Goal: Book appointment/travel/reservation

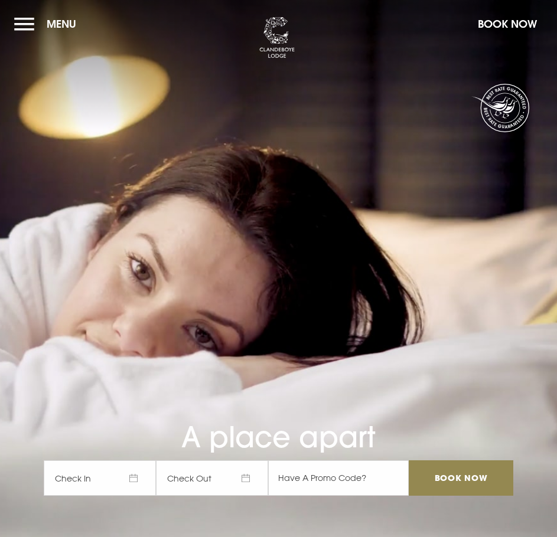
click at [37, 20] on button "Menu" at bounding box center [48, 23] width 68 height 25
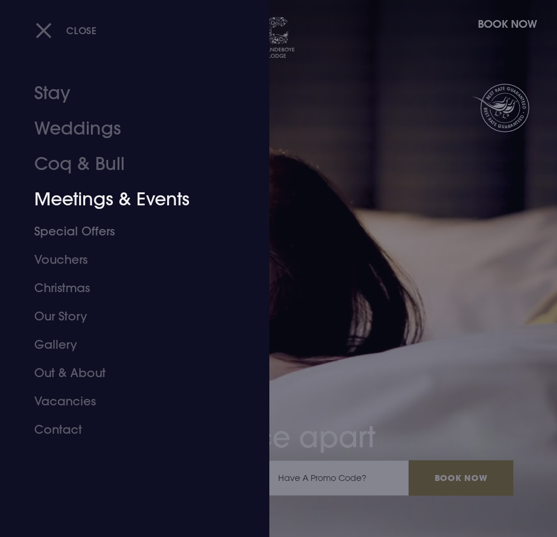
click at [97, 207] on link "Meetings & Events" at bounding box center [127, 199] width 187 height 35
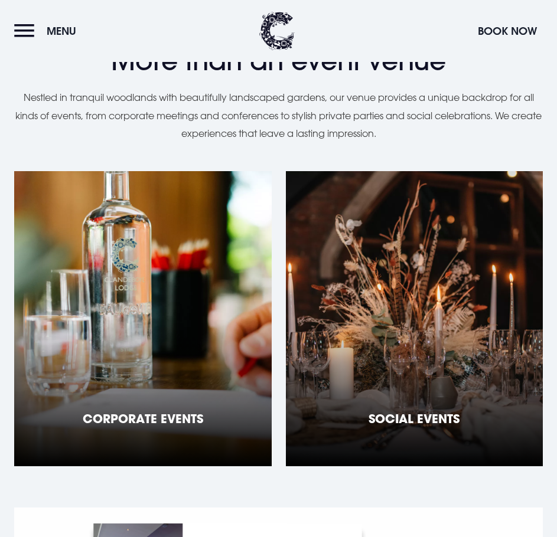
scroll to position [945, 0]
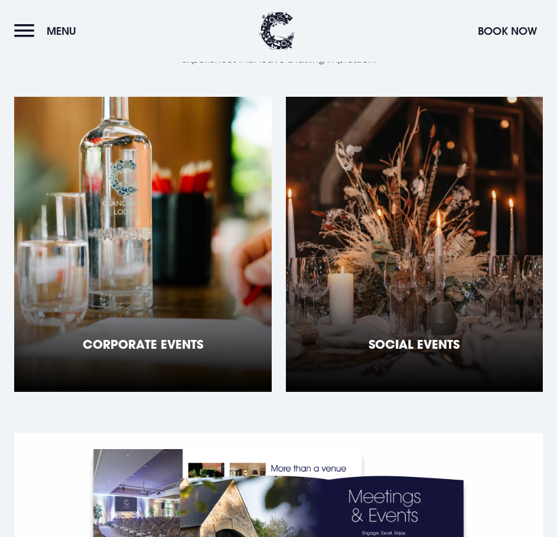
click at [187, 226] on div "Corporate Events" at bounding box center [143, 244] width 258 height 295
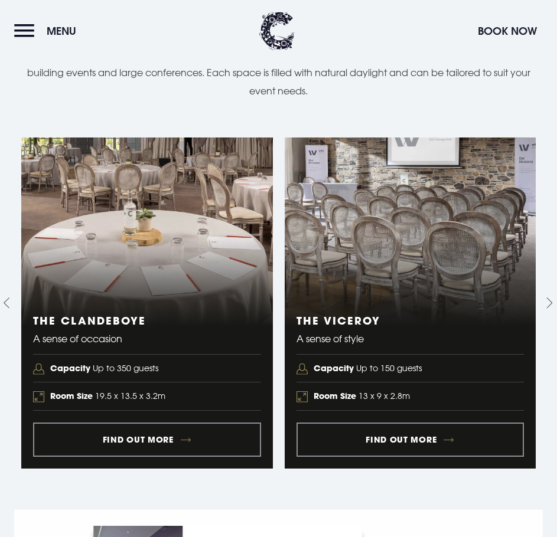
scroll to position [1299, 0]
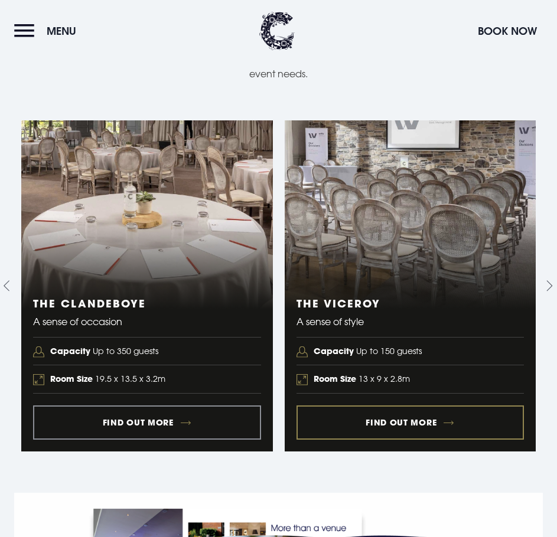
click at [417, 409] on link "2 of 5" at bounding box center [411, 285] width 252 height 331
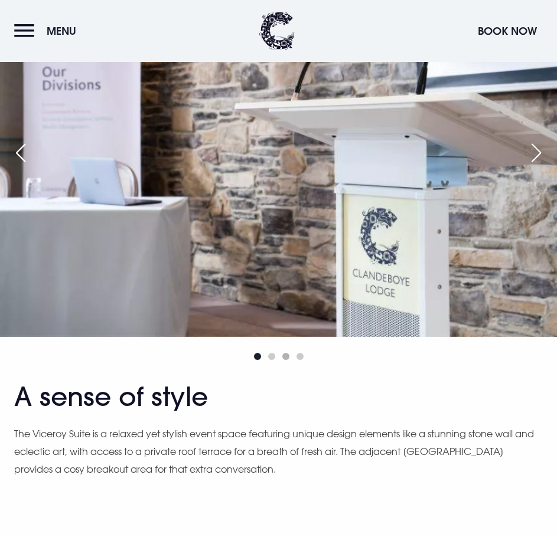
scroll to position [591, 0]
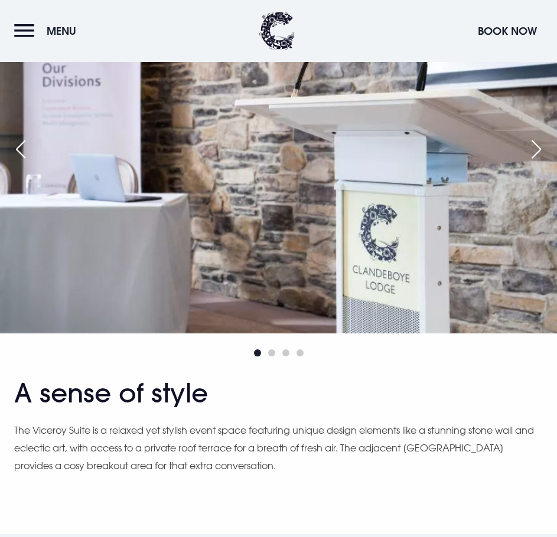
click at [532, 158] on div "Next slide" at bounding box center [537, 149] width 30 height 26
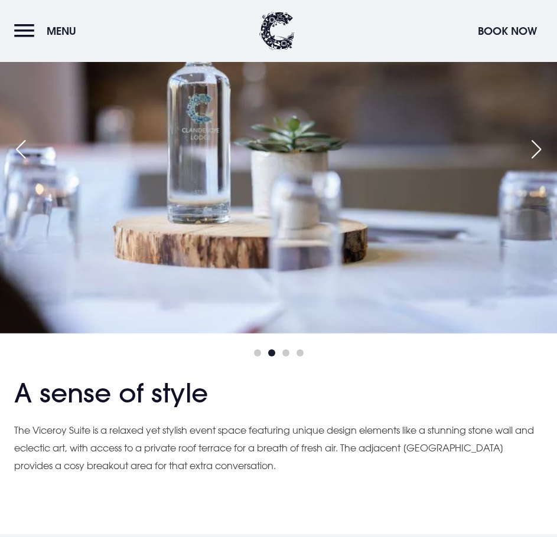
click at [532, 158] on div "Next slide" at bounding box center [537, 149] width 30 height 26
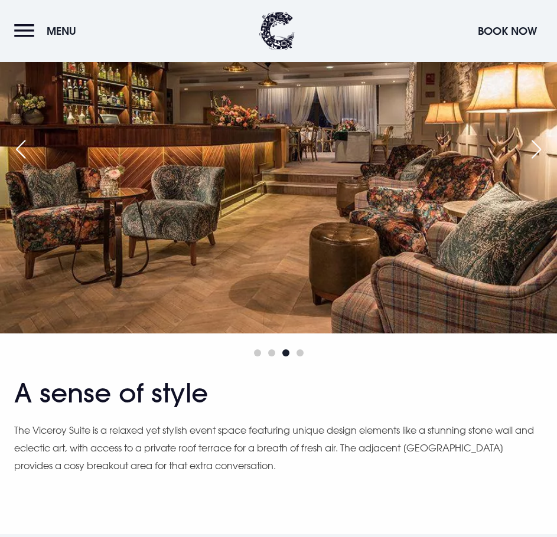
click at [532, 158] on div "Next slide" at bounding box center [537, 149] width 30 height 26
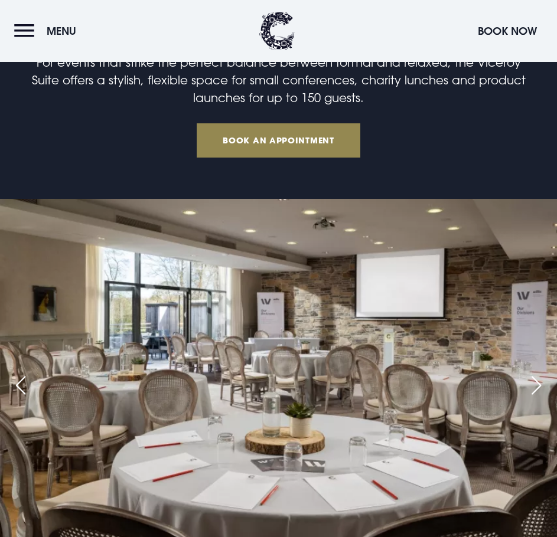
scroll to position [413, 0]
